Goal: Find specific page/section: Find specific page/section

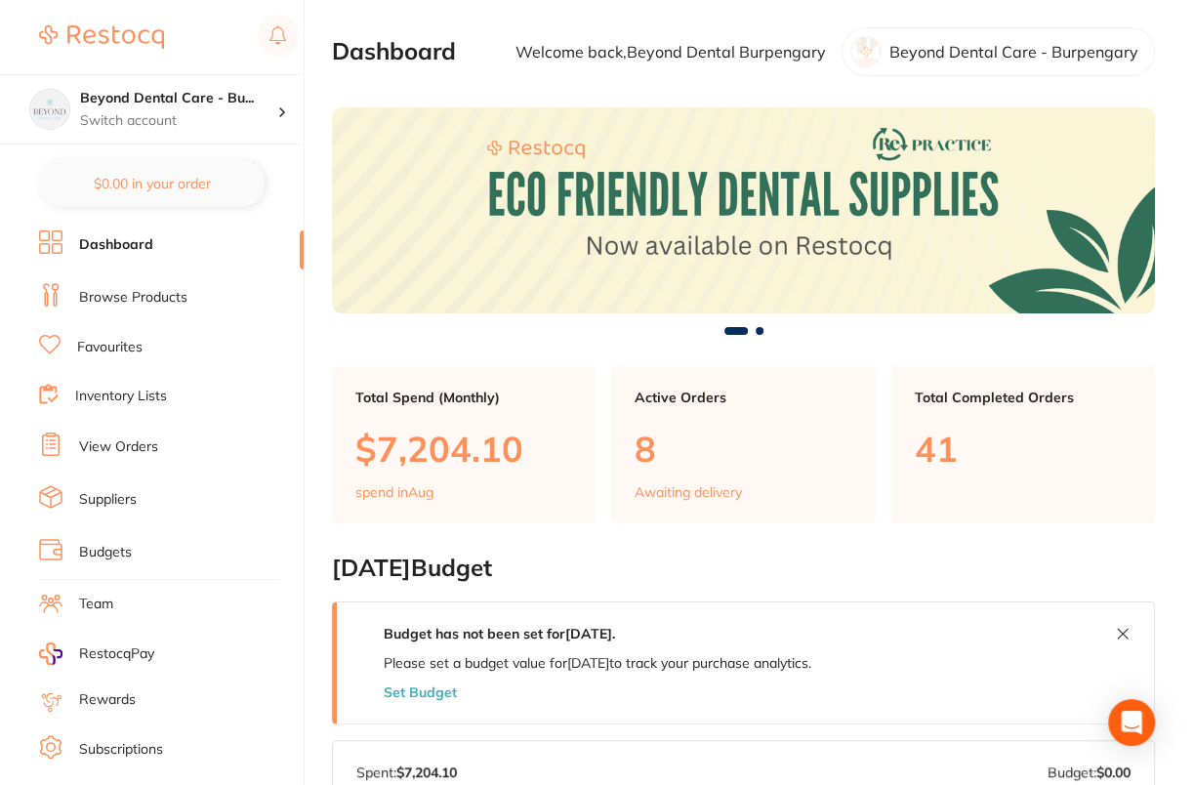
click at [108, 303] on link "Browse Products" at bounding box center [133, 298] width 108 height 20
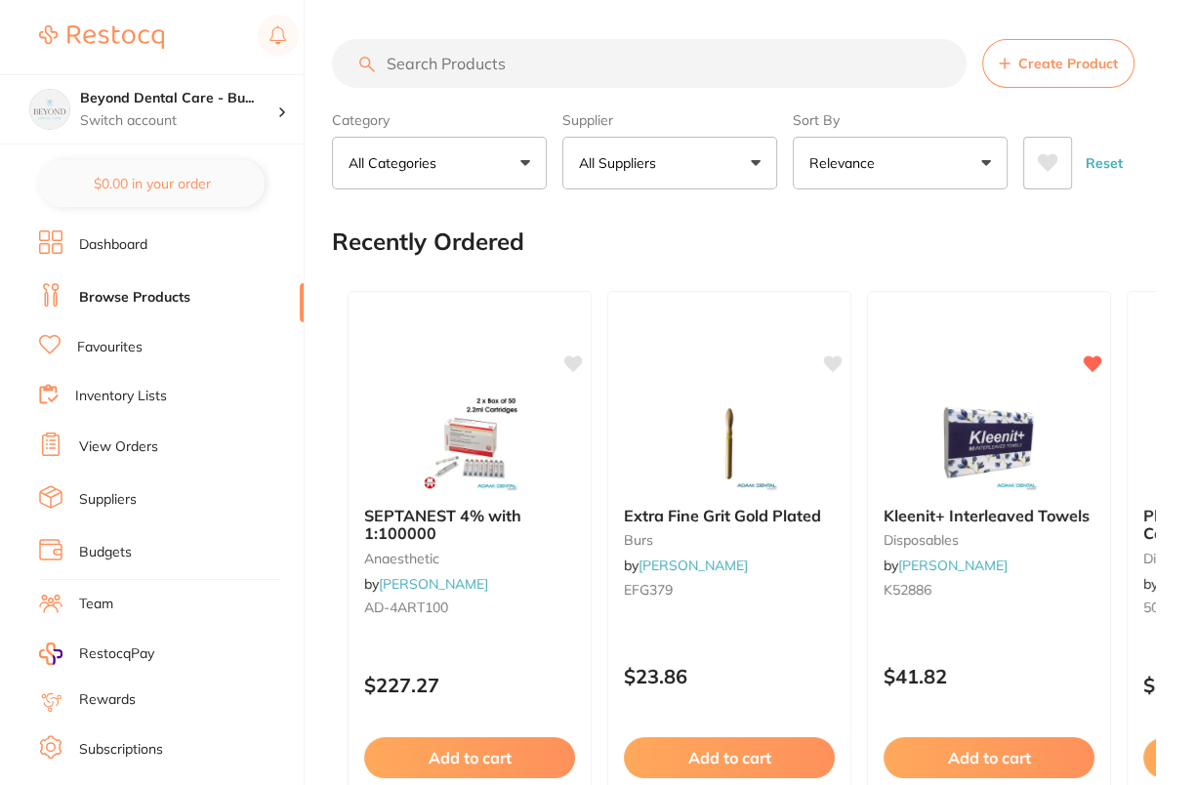
click at [657, 66] on input "search" at bounding box center [649, 63] width 634 height 49
paste input "P-STERIPOUCH"
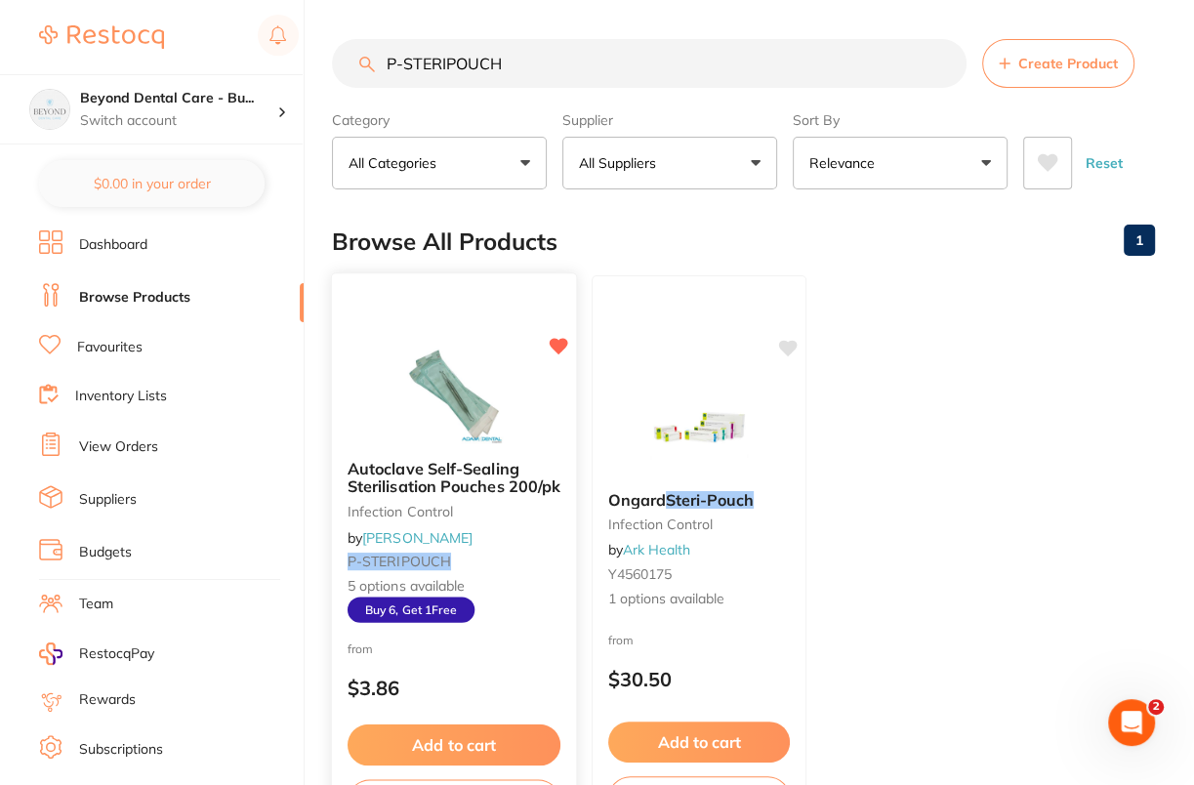
type input "P-STERIPOUCH"
click at [421, 389] on img at bounding box center [453, 394] width 128 height 99
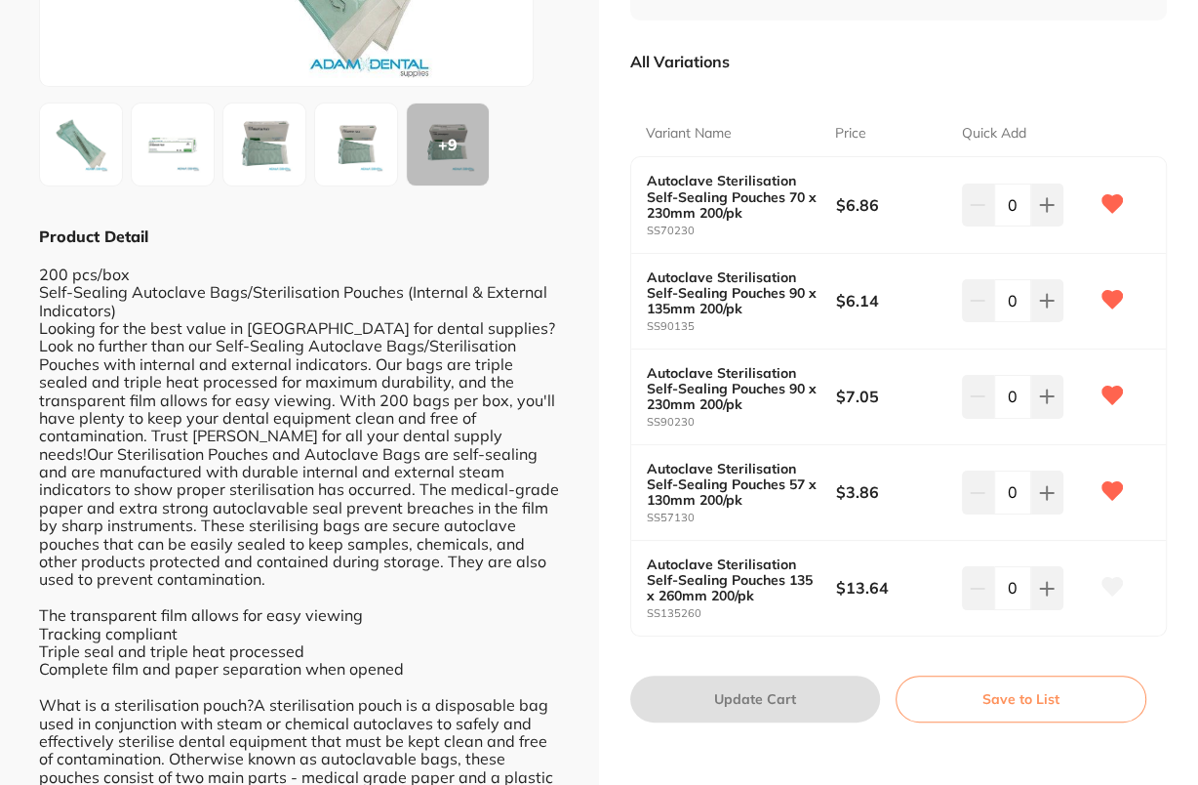
scroll to position [376, 0]
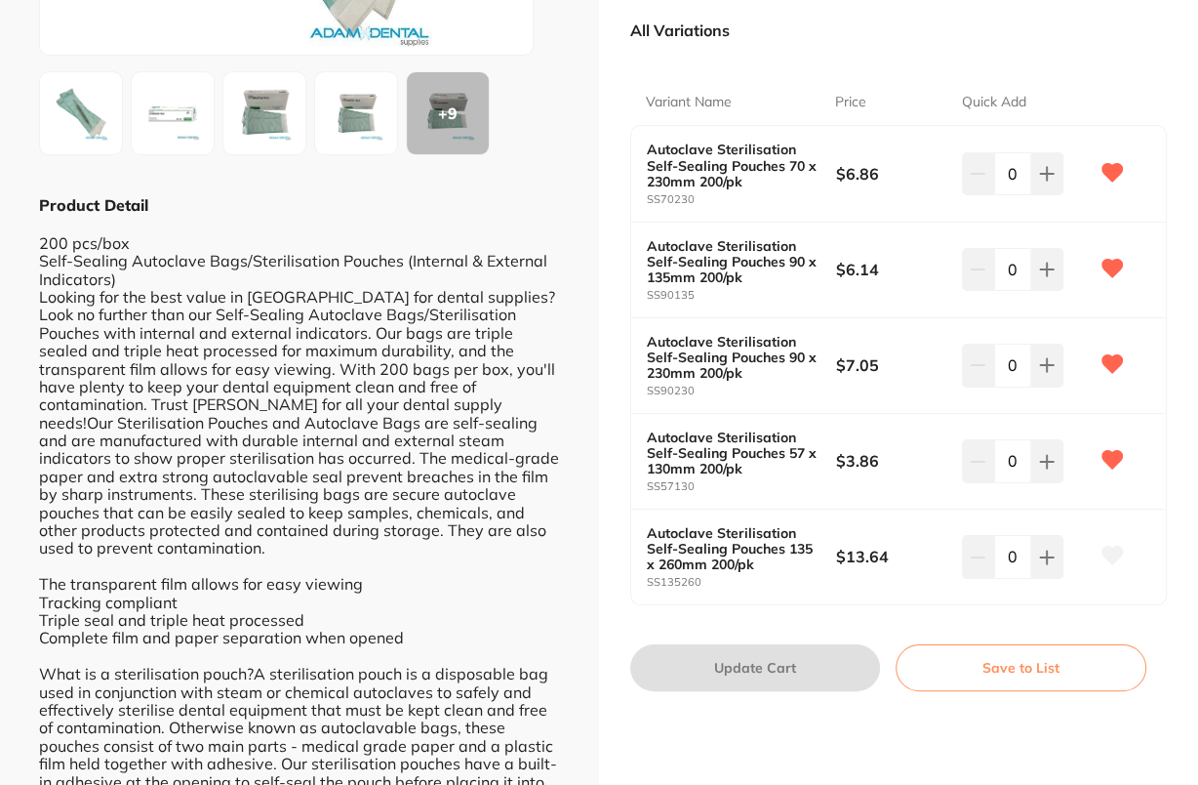
click at [1112, 558] on icon at bounding box center [1112, 556] width 21 height 20
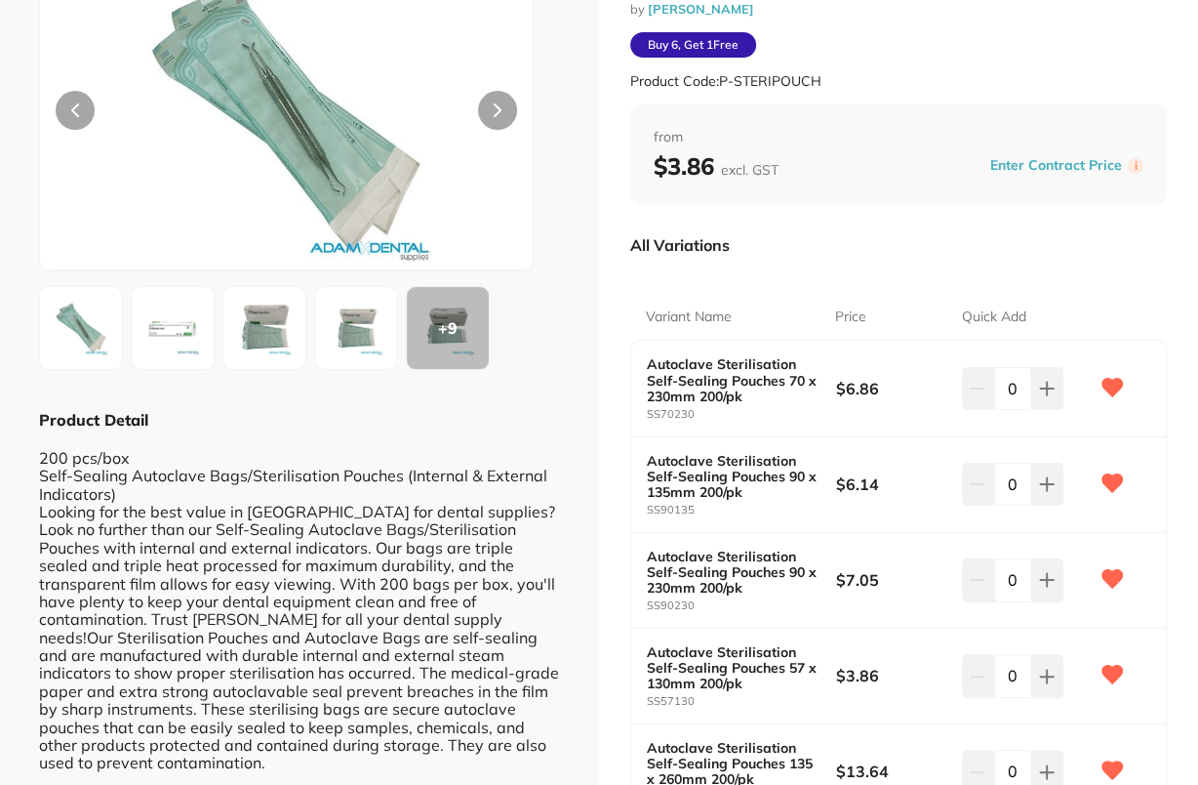
scroll to position [0, 0]
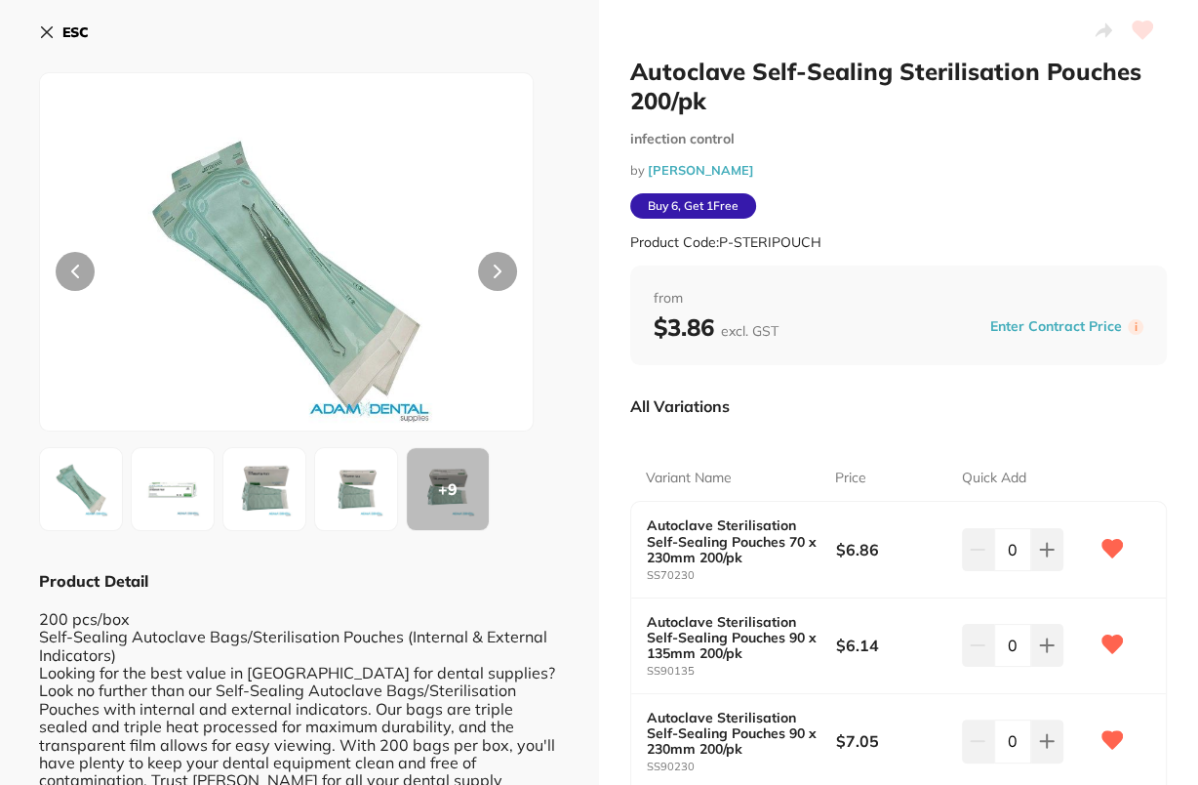
click at [75, 38] on b "ESC" at bounding box center [75, 32] width 26 height 18
